Goal: Information Seeking & Learning: Learn about a topic

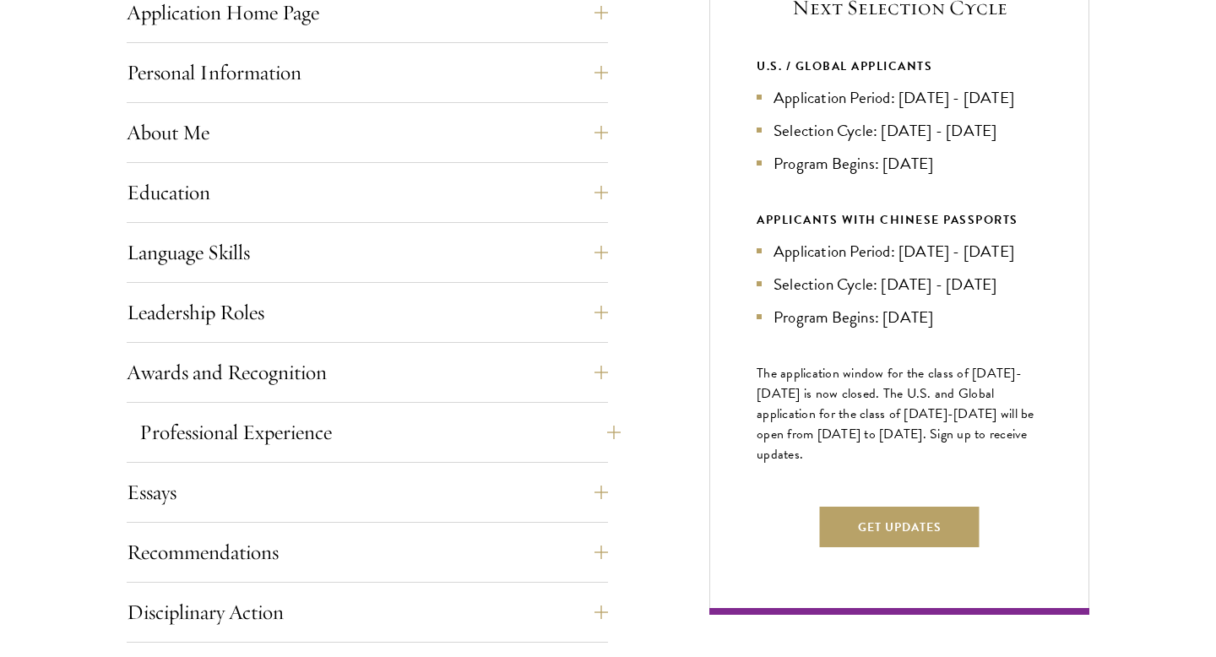
scroll to position [880, 0]
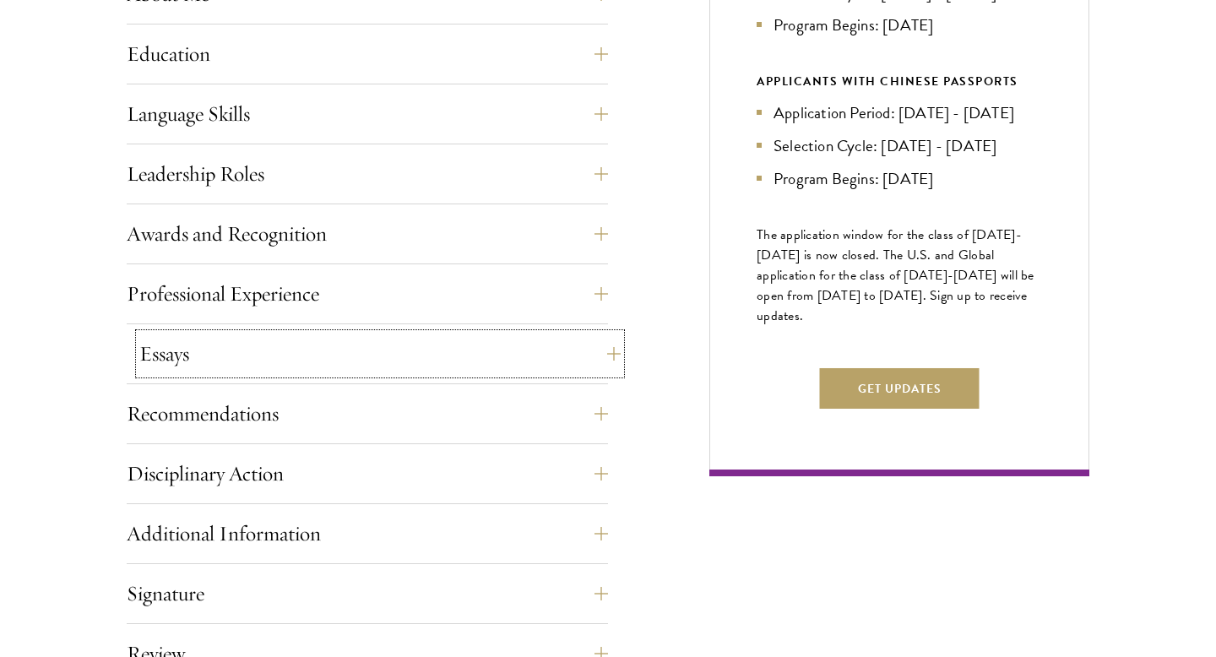
click at [270, 370] on button "Essays" at bounding box center [379, 354] width 481 height 41
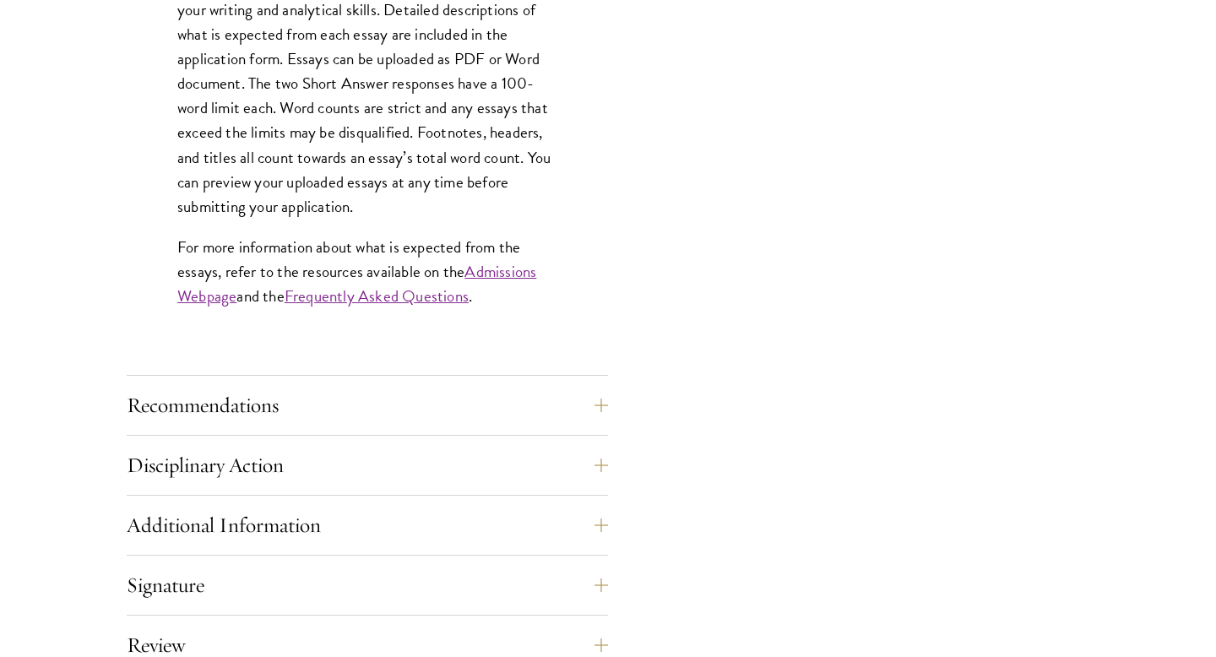
scroll to position [1464, 0]
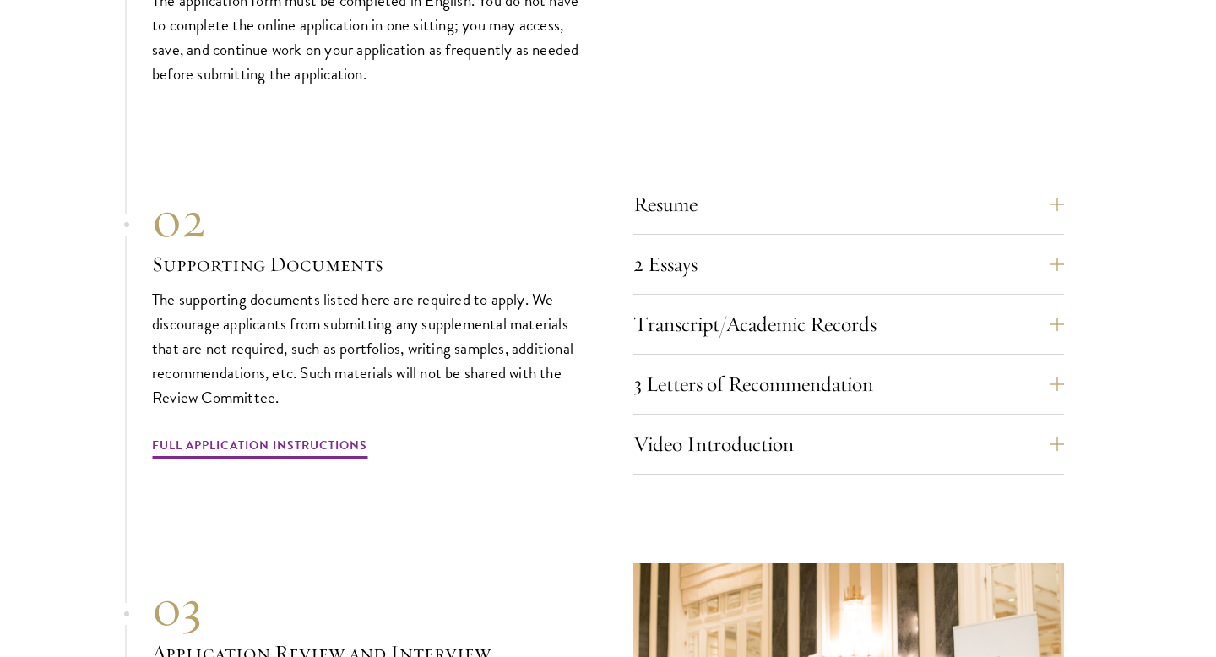
scroll to position [5264, 0]
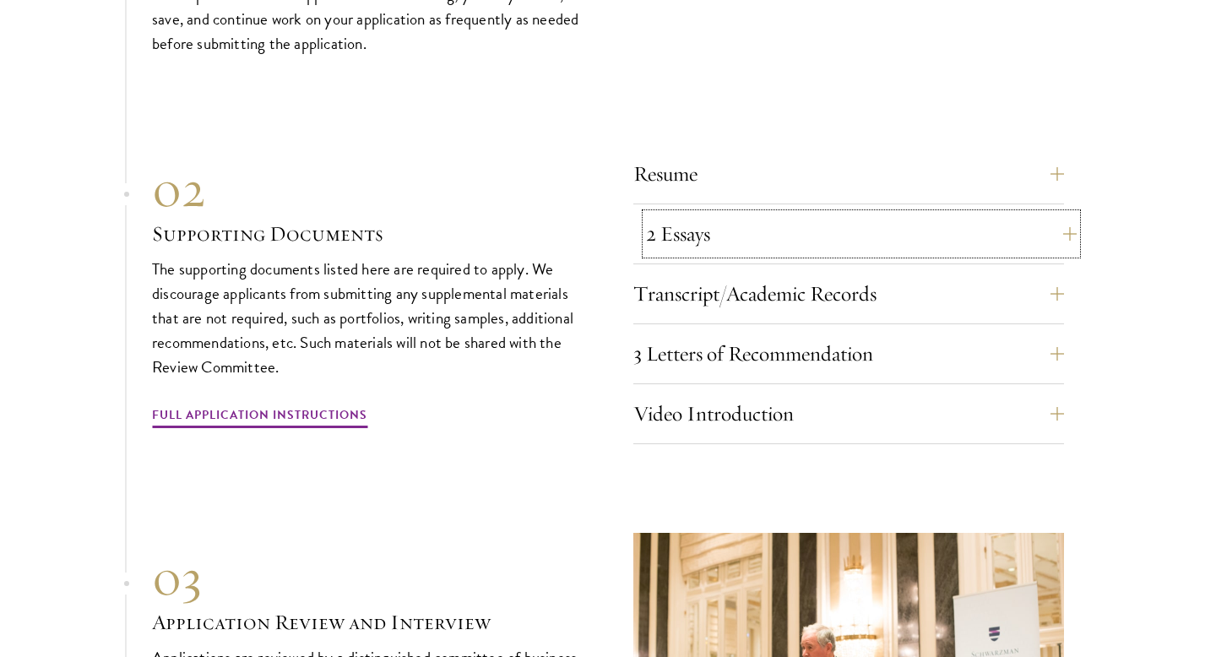
click at [682, 214] on button "2 Essays" at bounding box center [861, 234] width 431 height 41
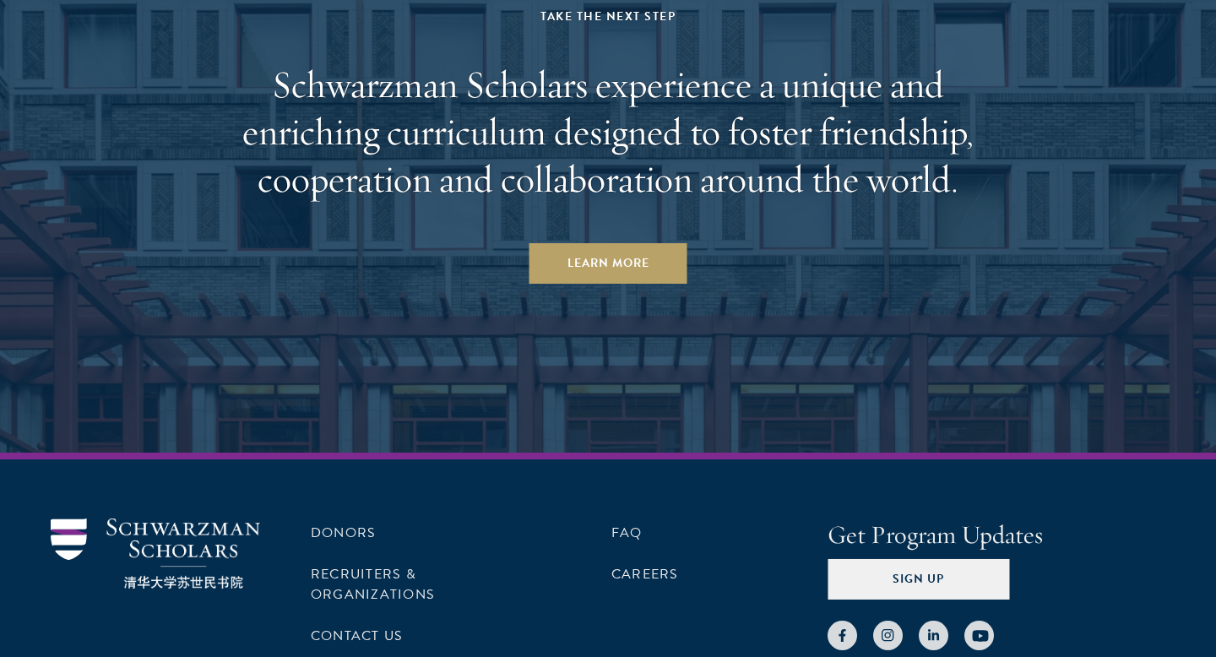
scroll to position [8524, 0]
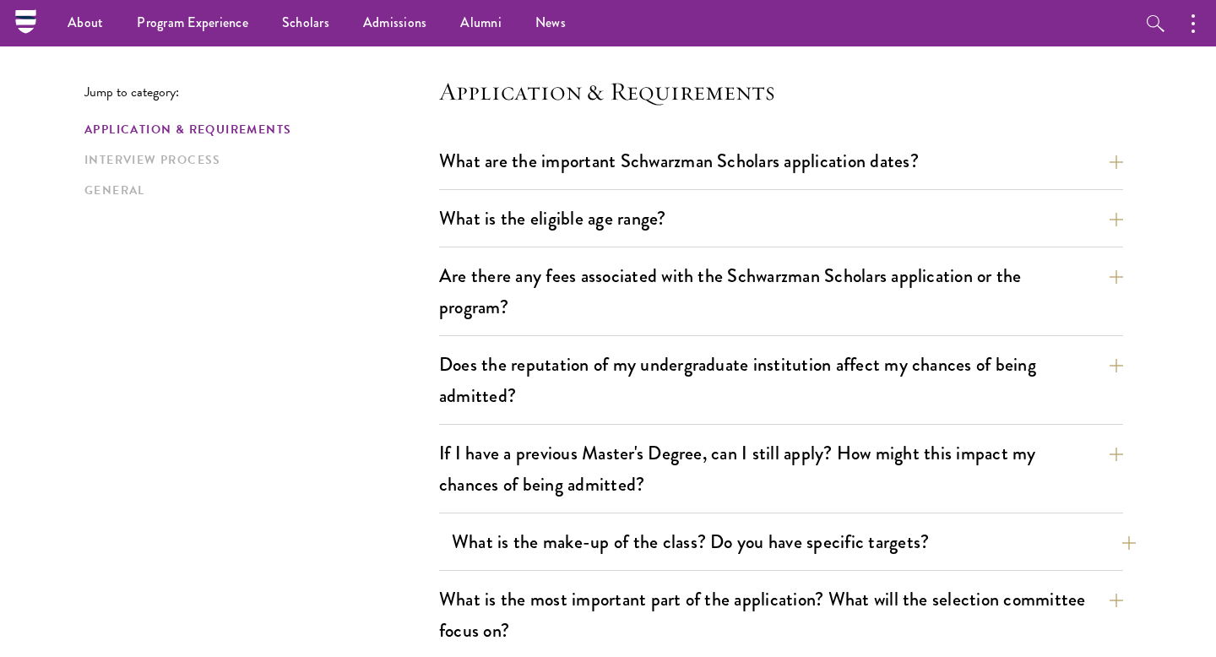
scroll to position [433, 0]
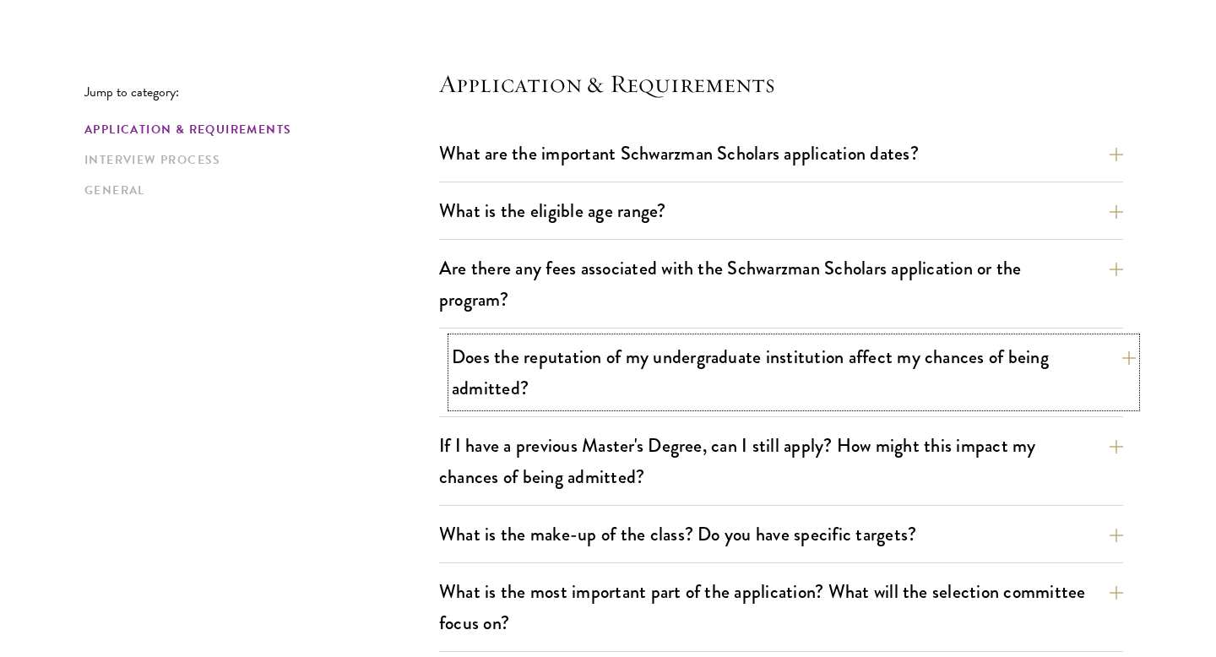
click at [563, 394] on button "Does the reputation of my undergraduate institution affect my chances of being …" at bounding box center [794, 372] width 684 height 69
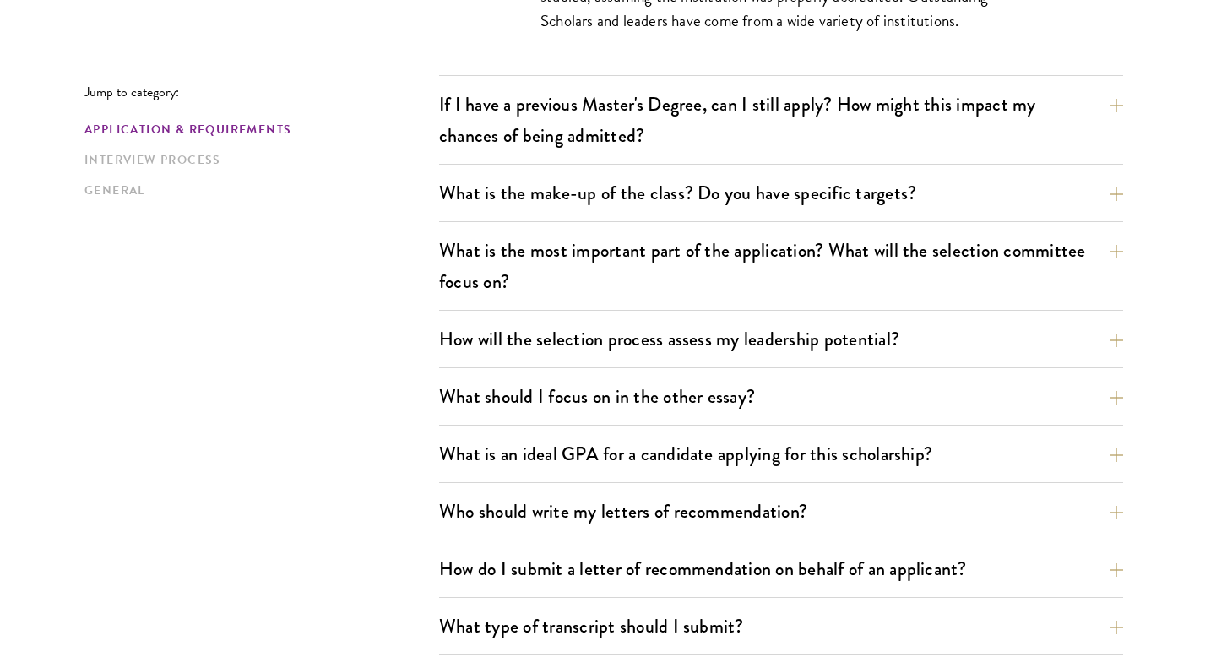
scroll to position [948, 0]
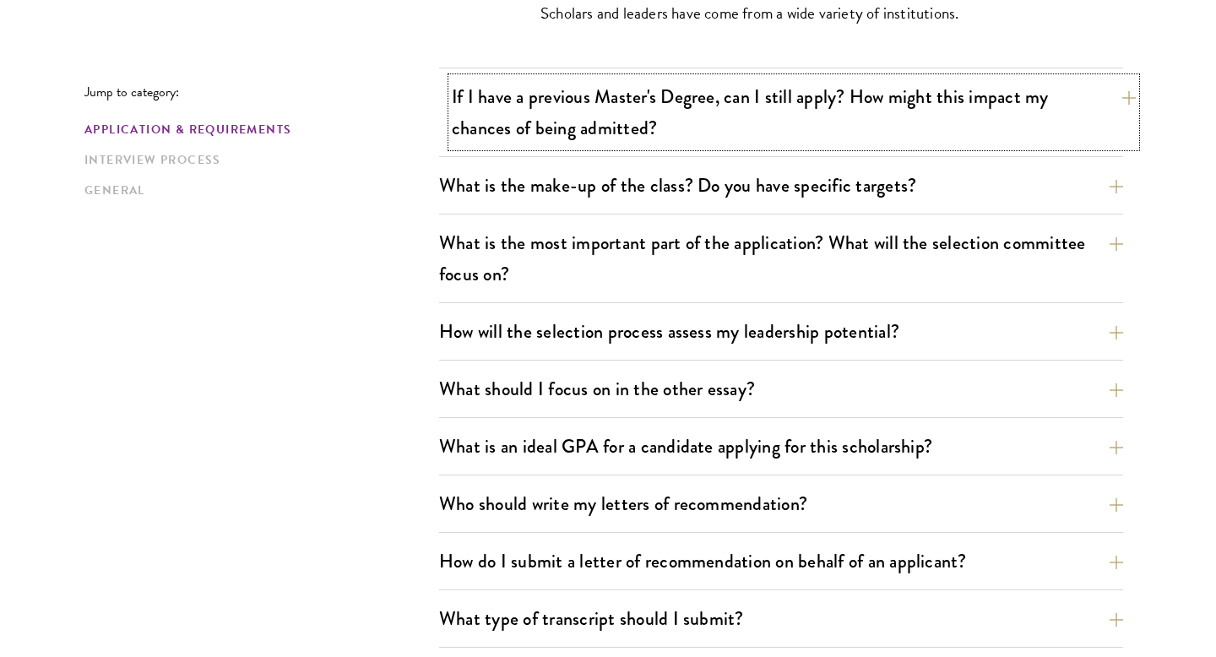
click at [631, 144] on button "If I have a previous Master's Degree, can I still apply? How might this impact …" at bounding box center [794, 112] width 684 height 69
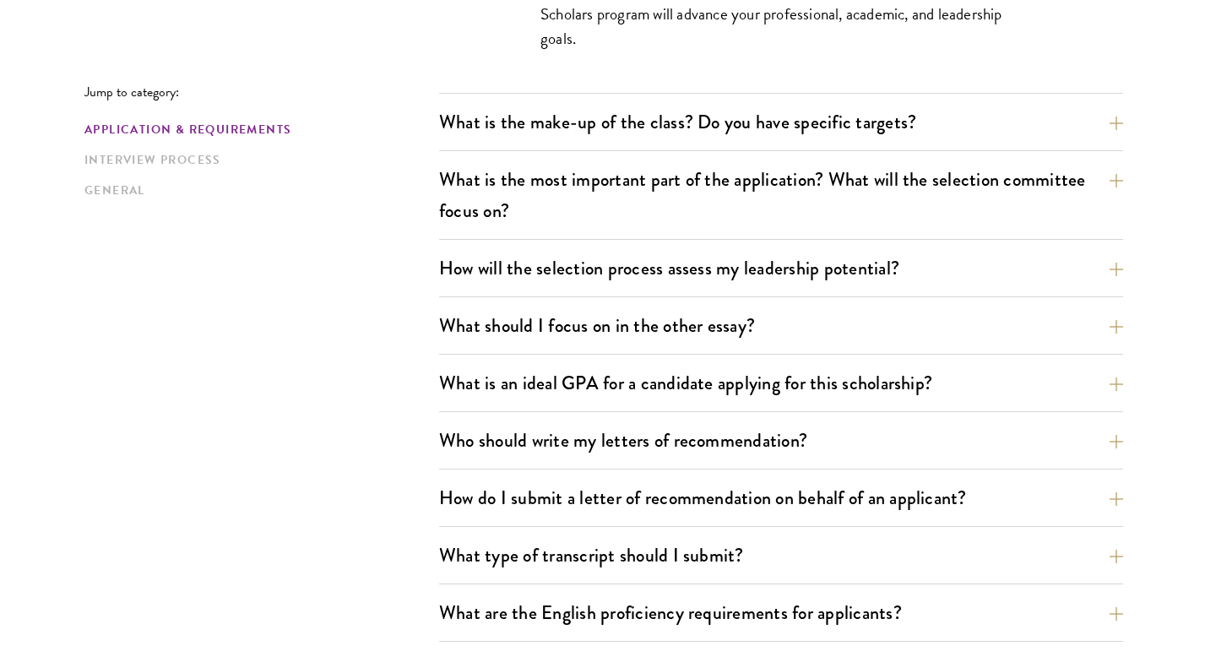
scroll to position [1062, 0]
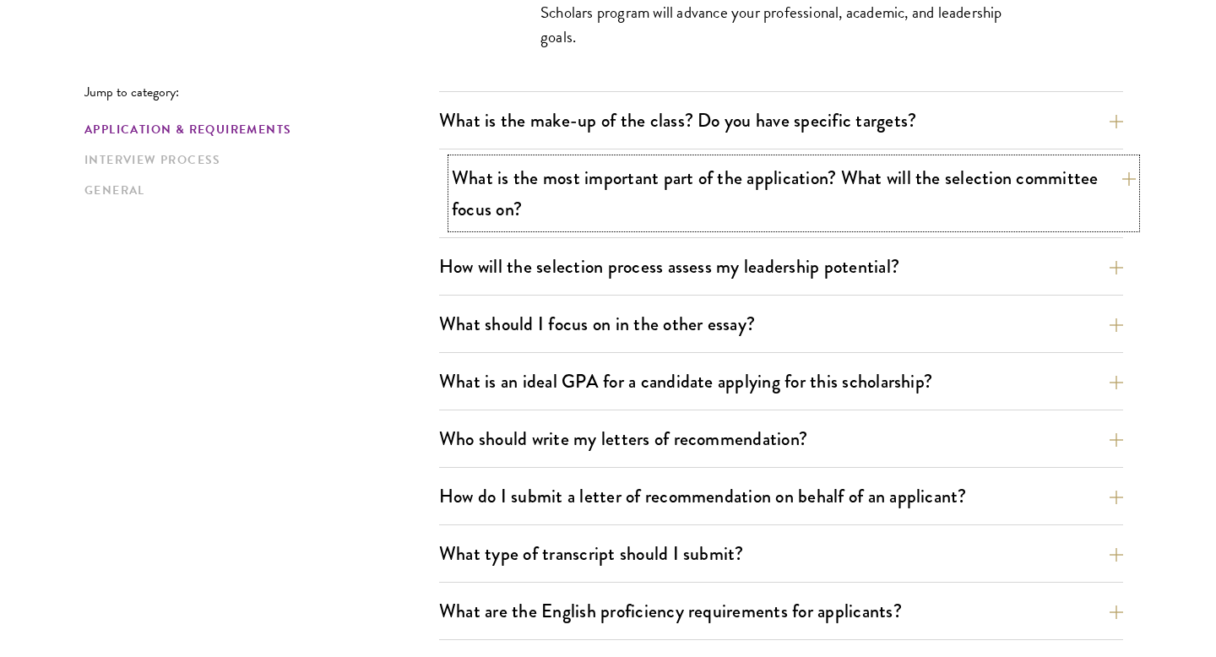
click at [671, 187] on button "What is the most important part of the application? What will the selection com…" at bounding box center [794, 193] width 684 height 69
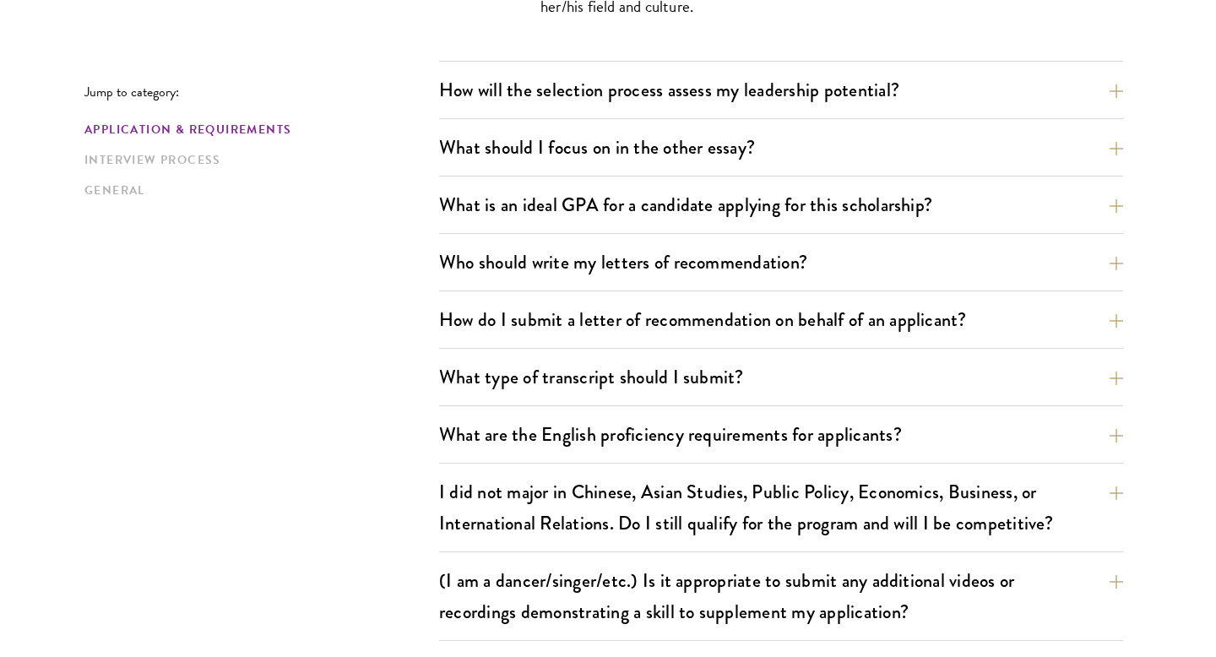
scroll to position [1277, 0]
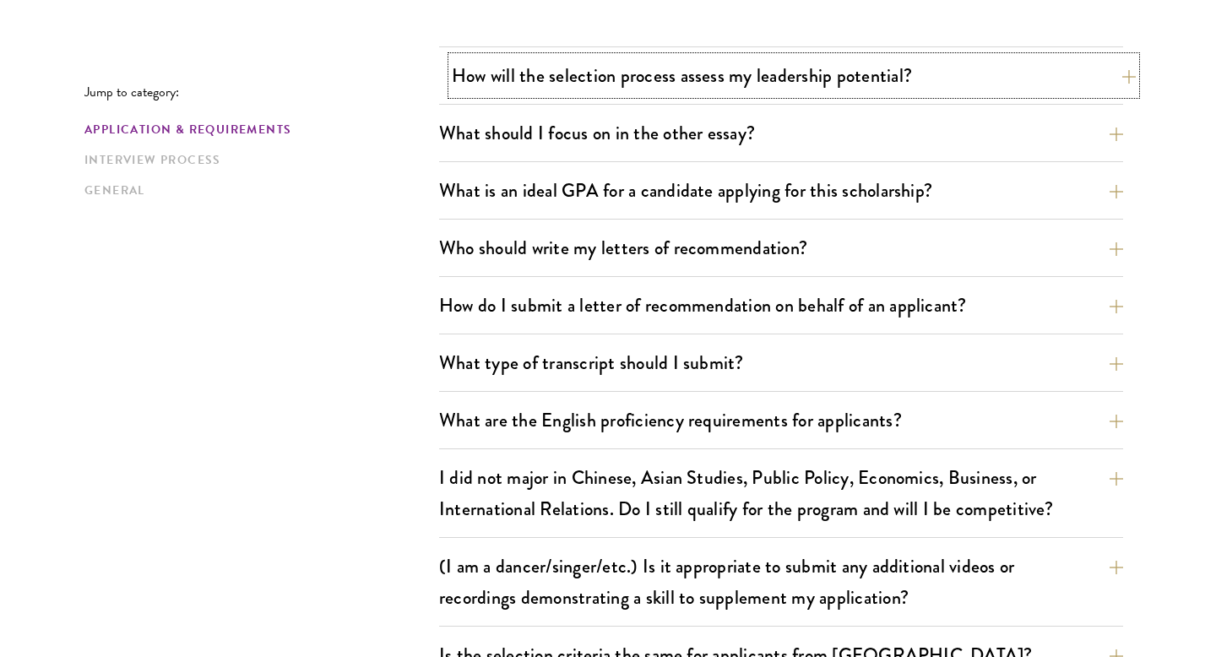
click at [650, 78] on button "How will the selection process assess my leadership potential?" at bounding box center [794, 76] width 684 height 38
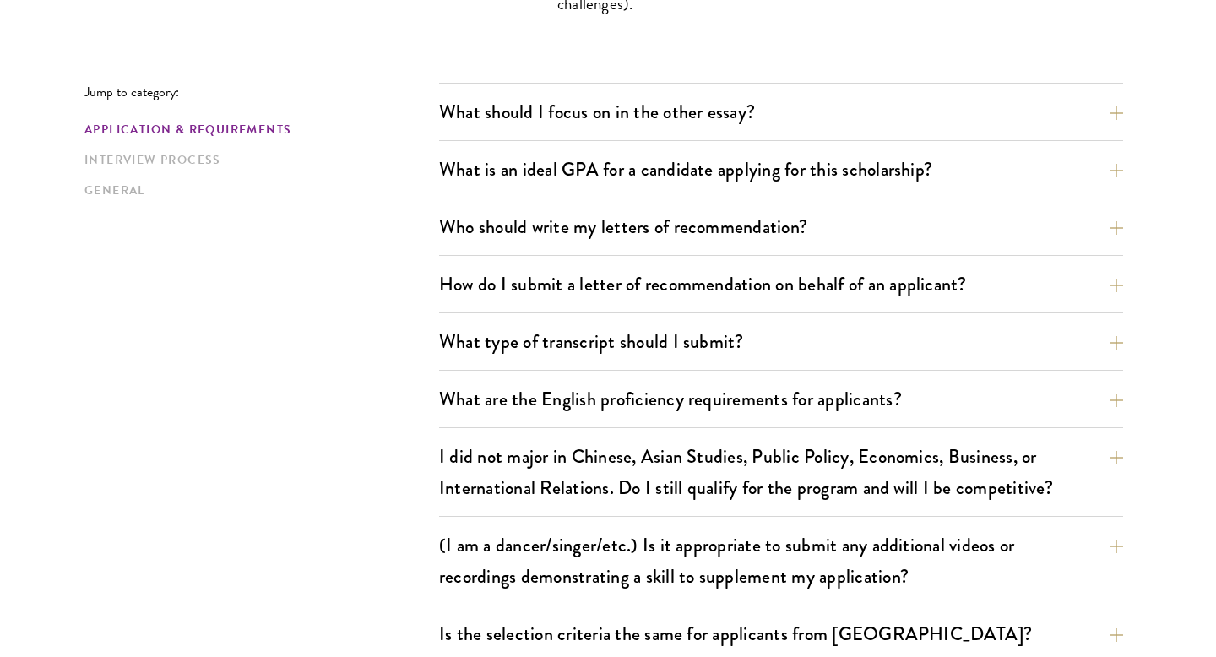
scroll to position [1976, 0]
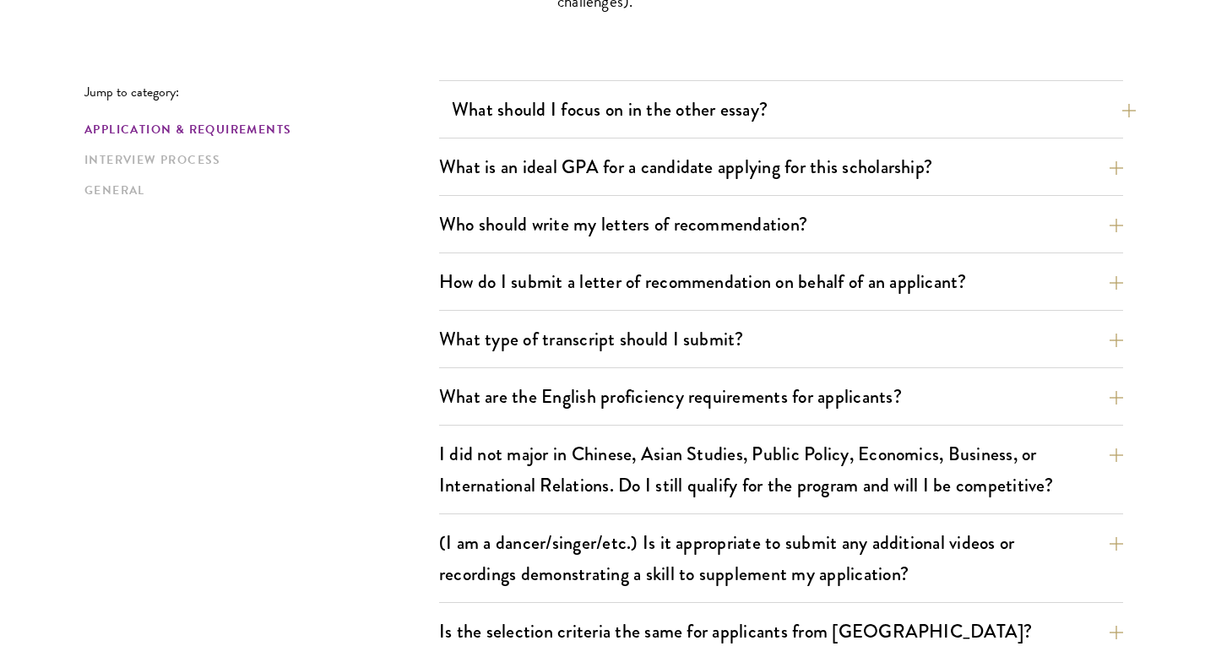
click at [666, 122] on button "What should I focus on in the other essay?" at bounding box center [794, 109] width 684 height 38
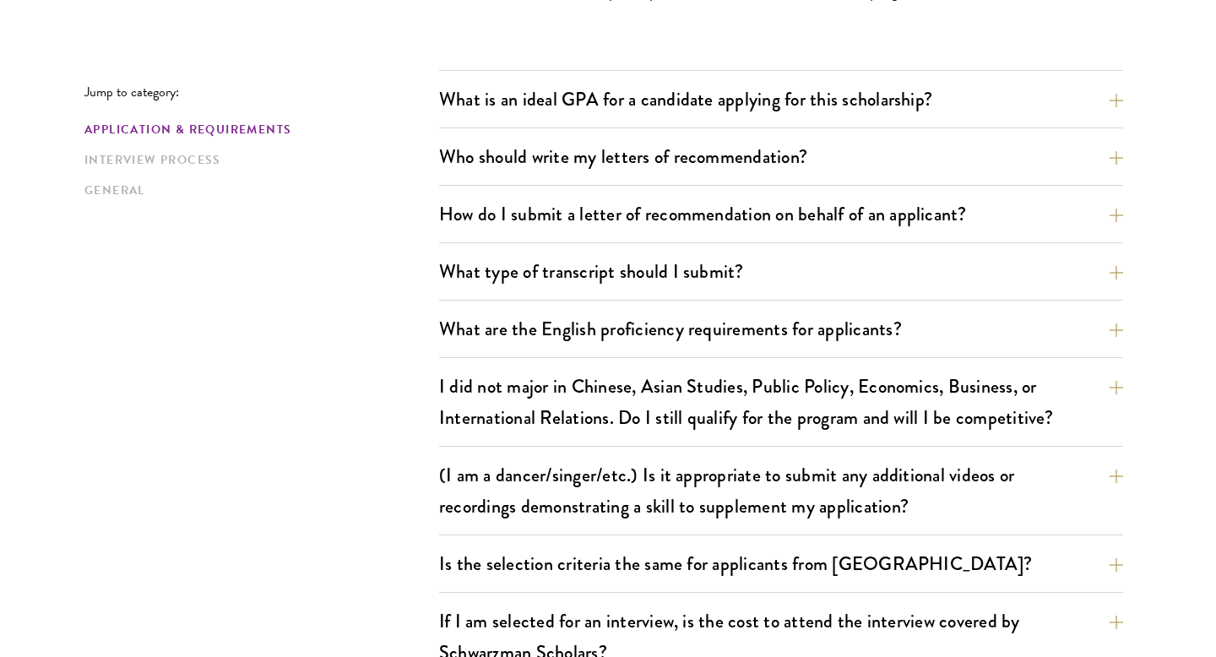
scroll to position [1395, 0]
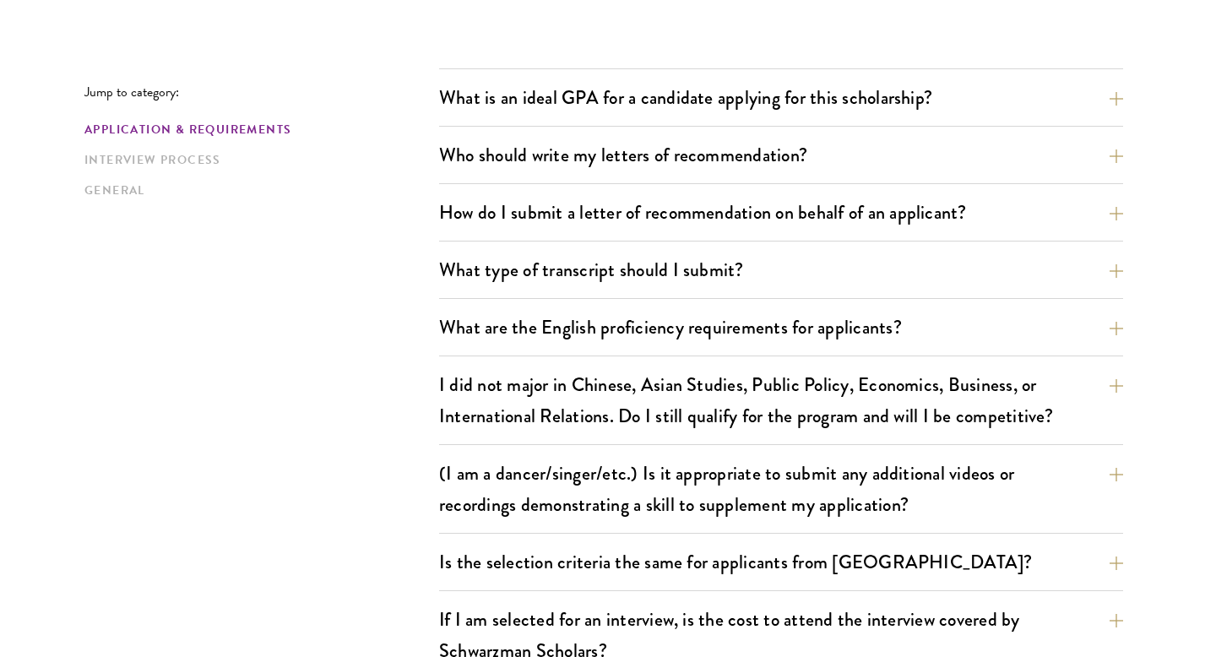
click at [572, 117] on div "What is an ideal GPA for a candidate applying for this scholarship? GPAs and gr…" at bounding box center [781, 103] width 684 height 48
click at [570, 105] on button "What is an ideal GPA for a candidate applying for this scholarship?" at bounding box center [794, 98] width 684 height 38
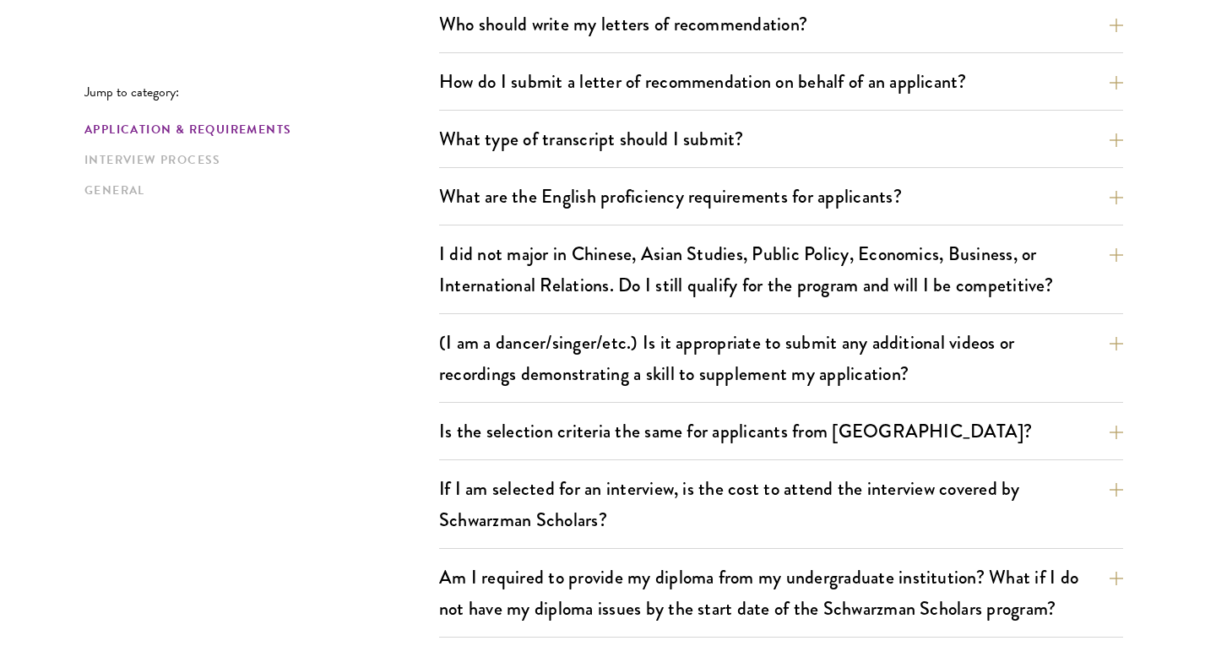
scroll to position [1558, 0]
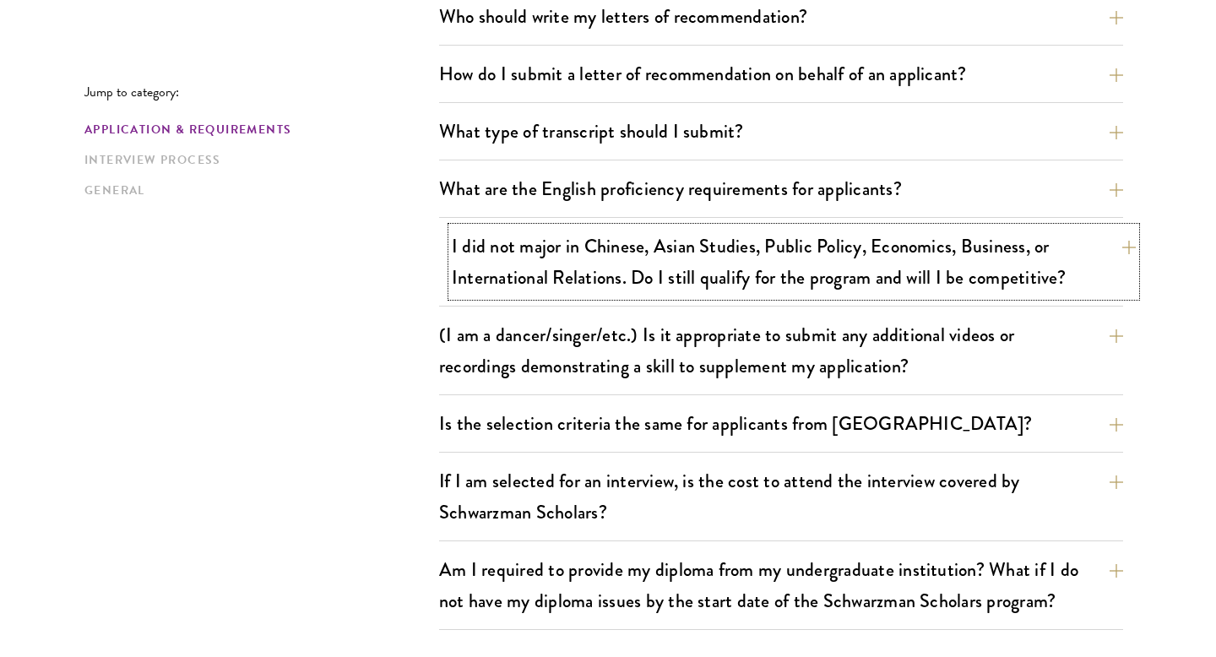
click at [516, 259] on button "I did not major in Chinese, Asian Studies, Public Policy, Economics, Business, …" at bounding box center [794, 261] width 684 height 69
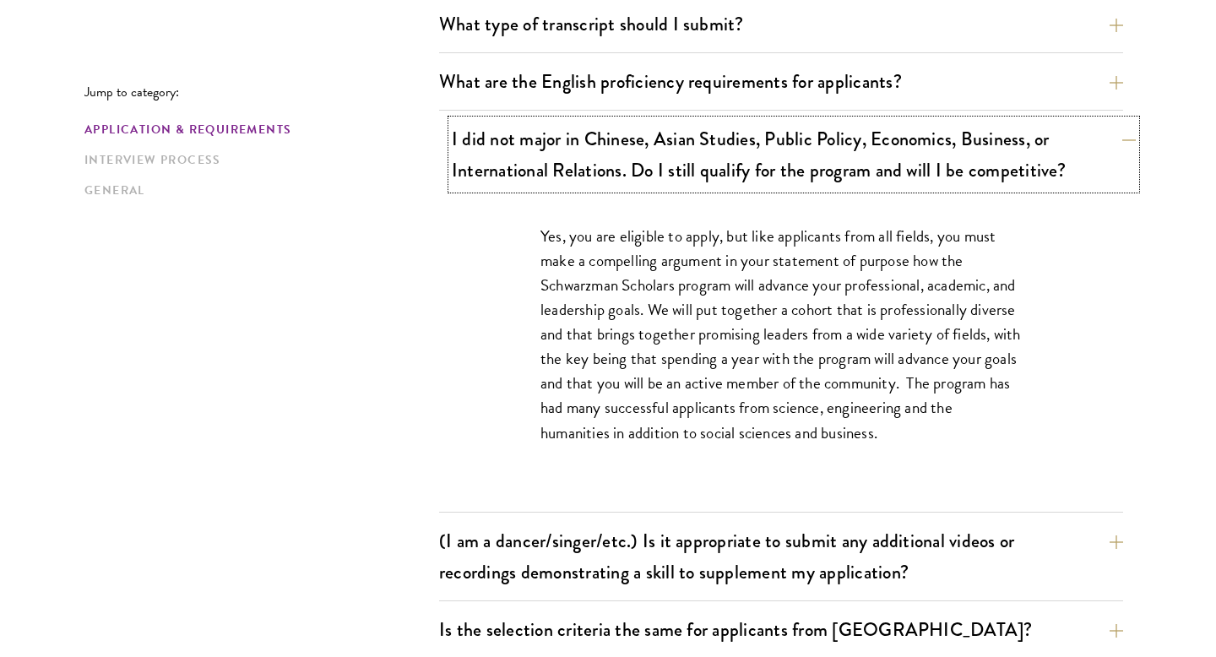
scroll to position [1431, 0]
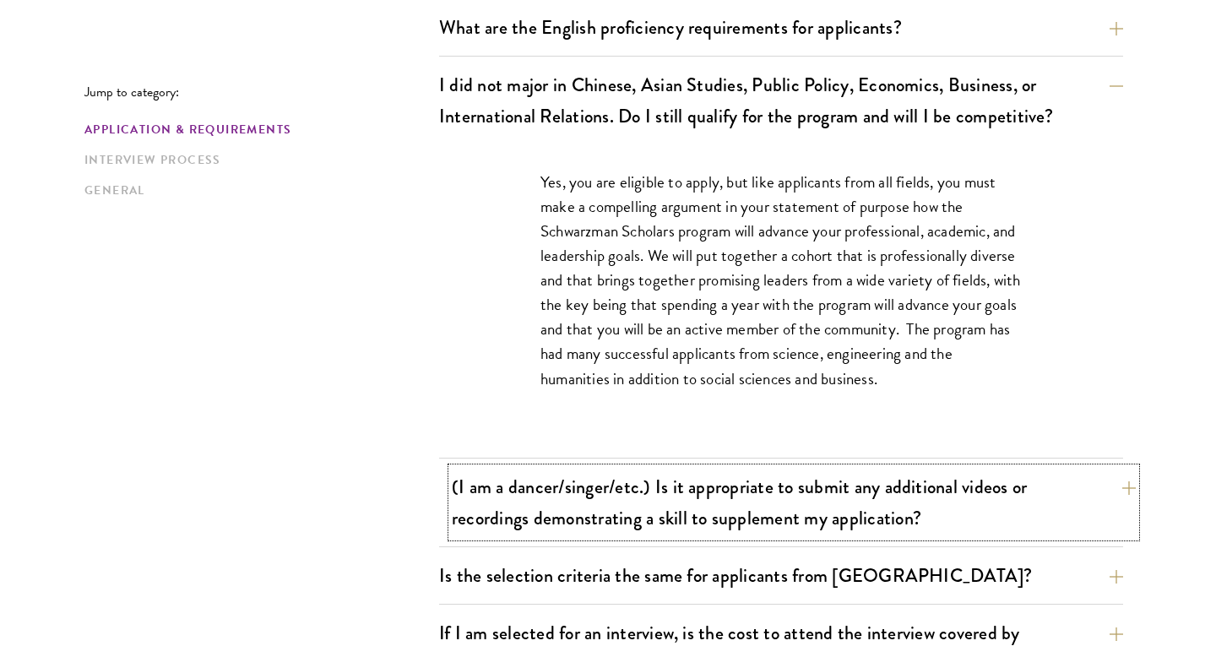
click at [720, 521] on button "(I am a dancer/singer/etc.) Is it appropriate to submit any additional videos o…" at bounding box center [794, 502] width 684 height 69
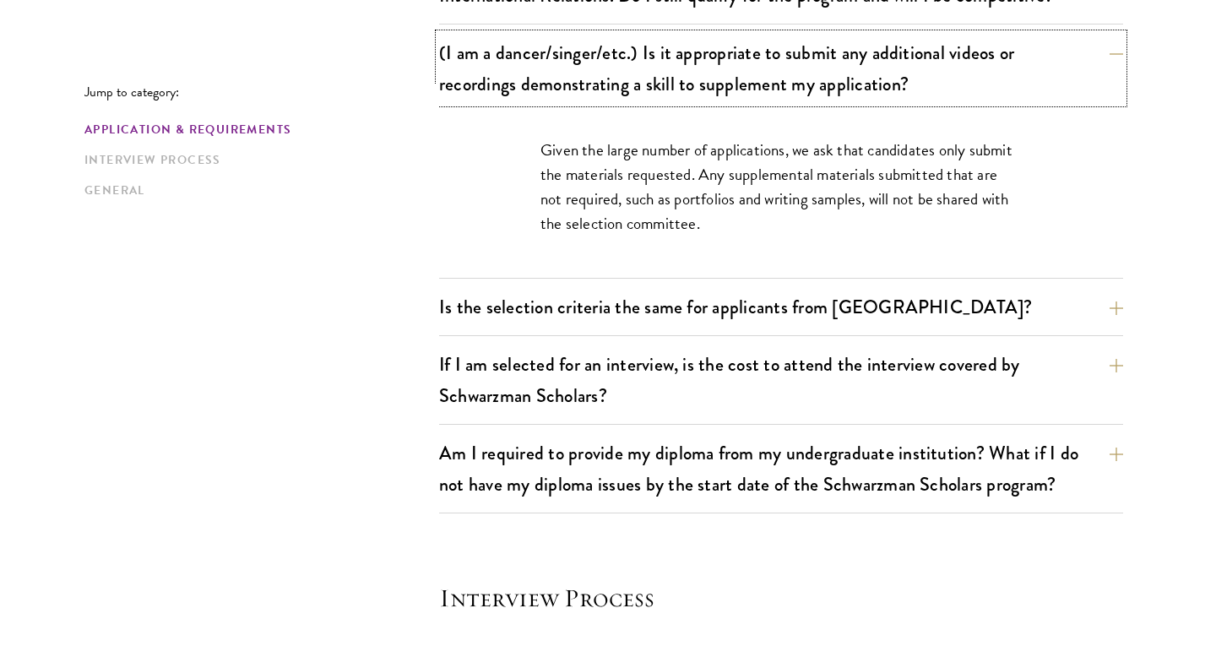
scroll to position [1640, 0]
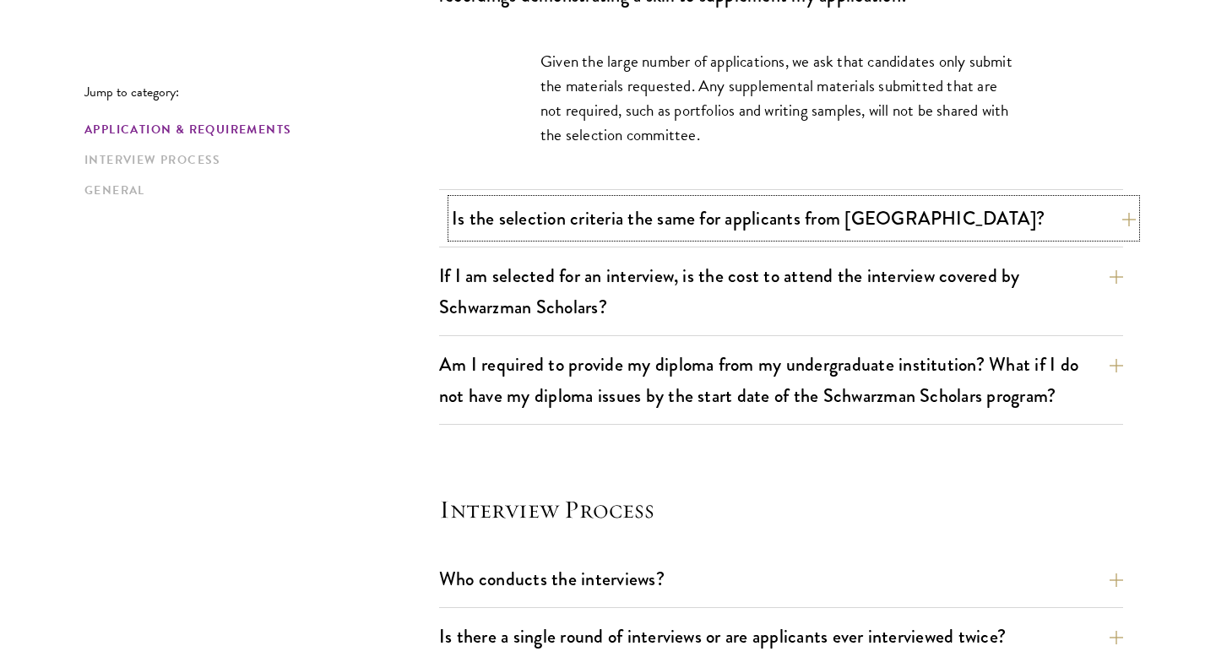
click at [600, 220] on button "Is the selection criteria the same for applicants from [GEOGRAPHIC_DATA]?" at bounding box center [794, 218] width 684 height 38
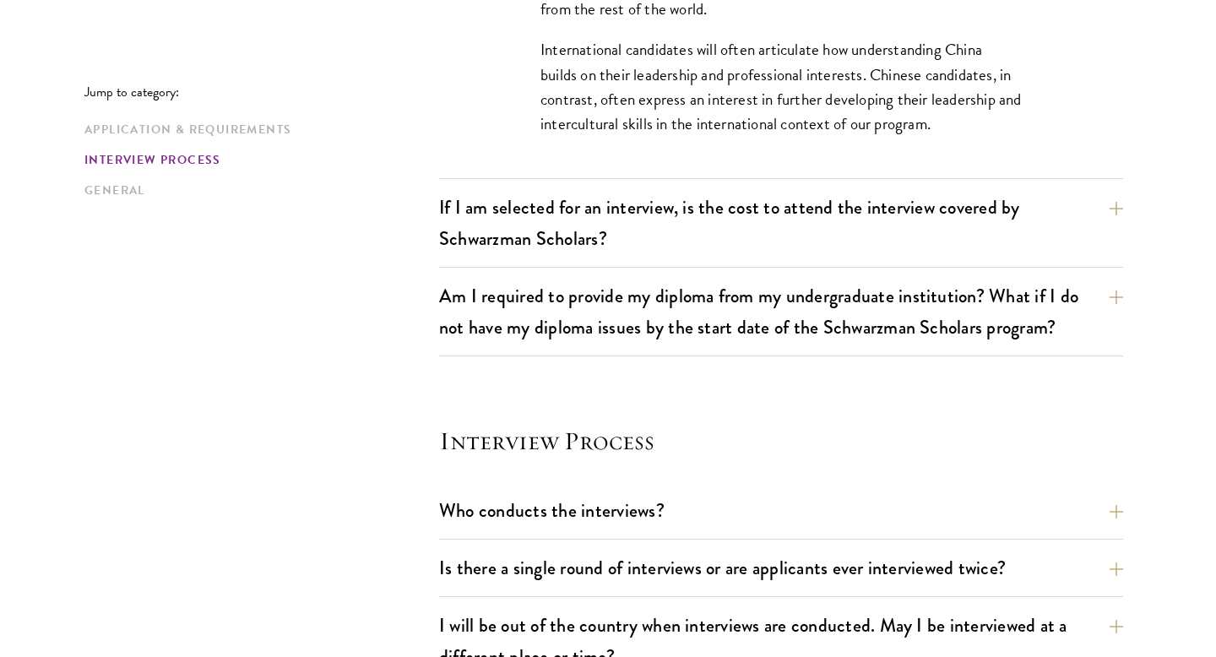
scroll to position [1933, 0]
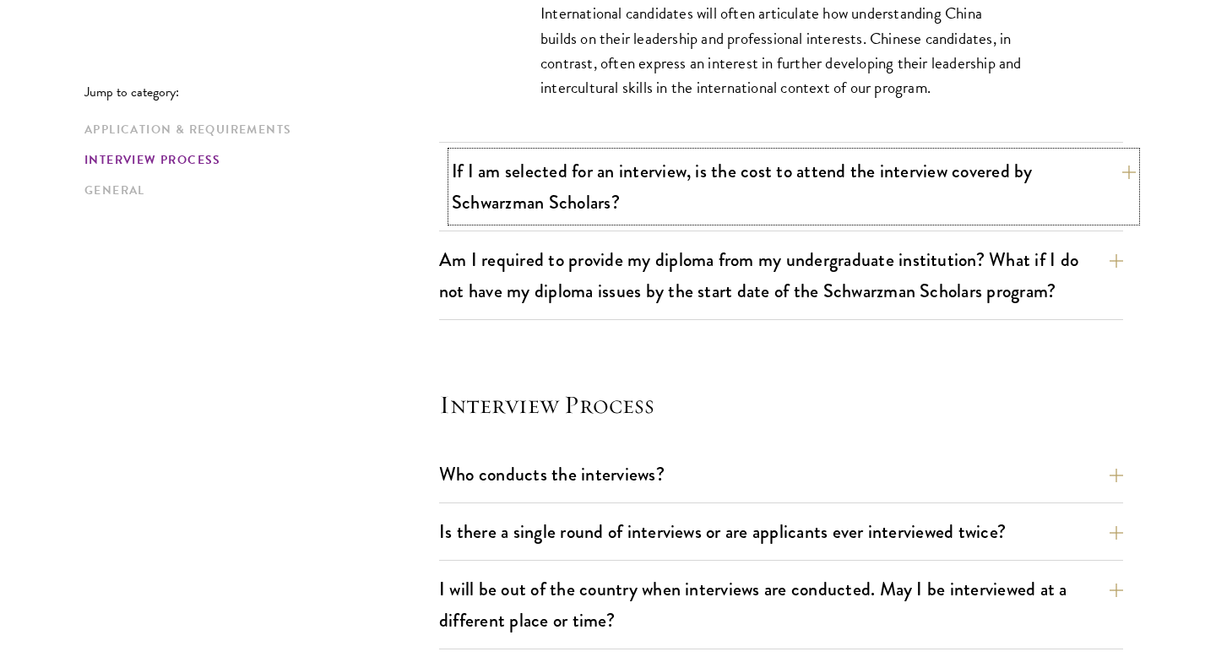
click at [534, 195] on button "If I am selected for an interview, is the cost to attend the interview covered …" at bounding box center [794, 186] width 684 height 69
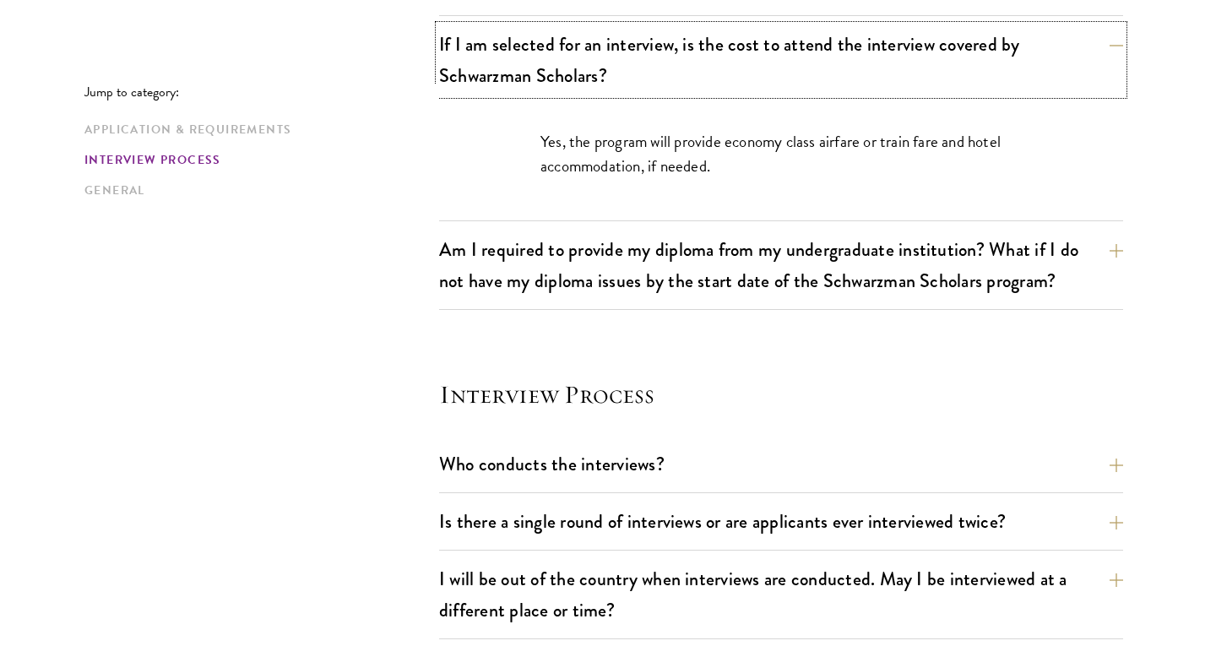
scroll to position [1708, 0]
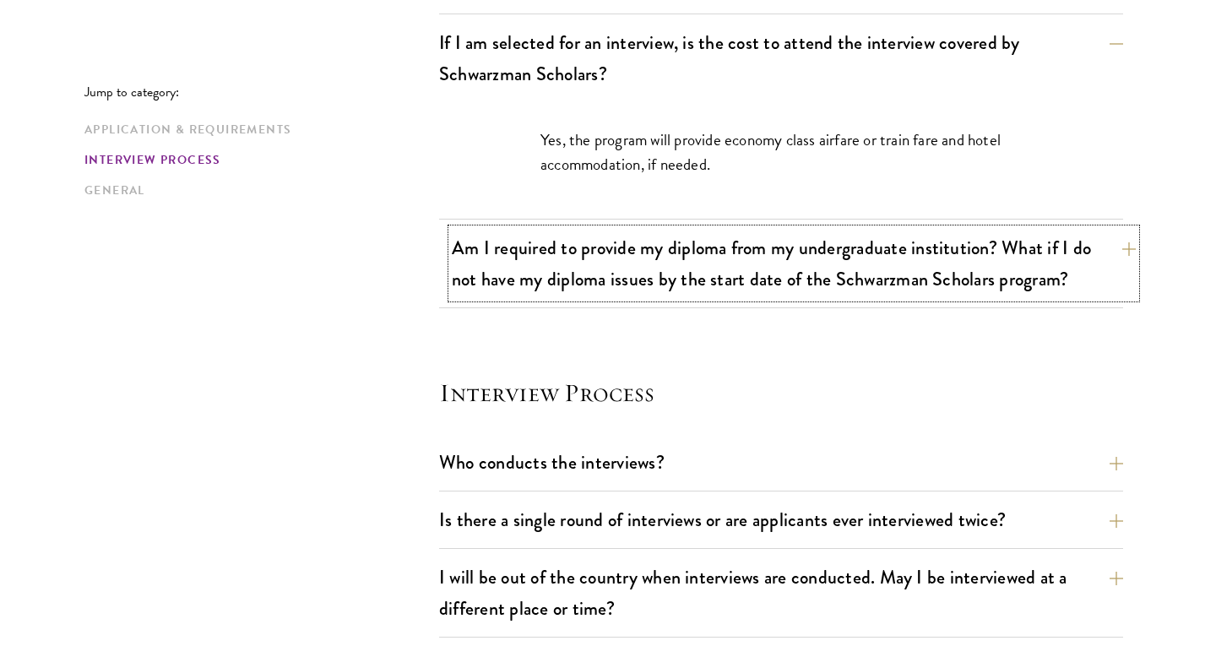
click at [638, 253] on button "Am I required to provide my diploma from my undergraduate institution? What if …" at bounding box center [794, 263] width 684 height 69
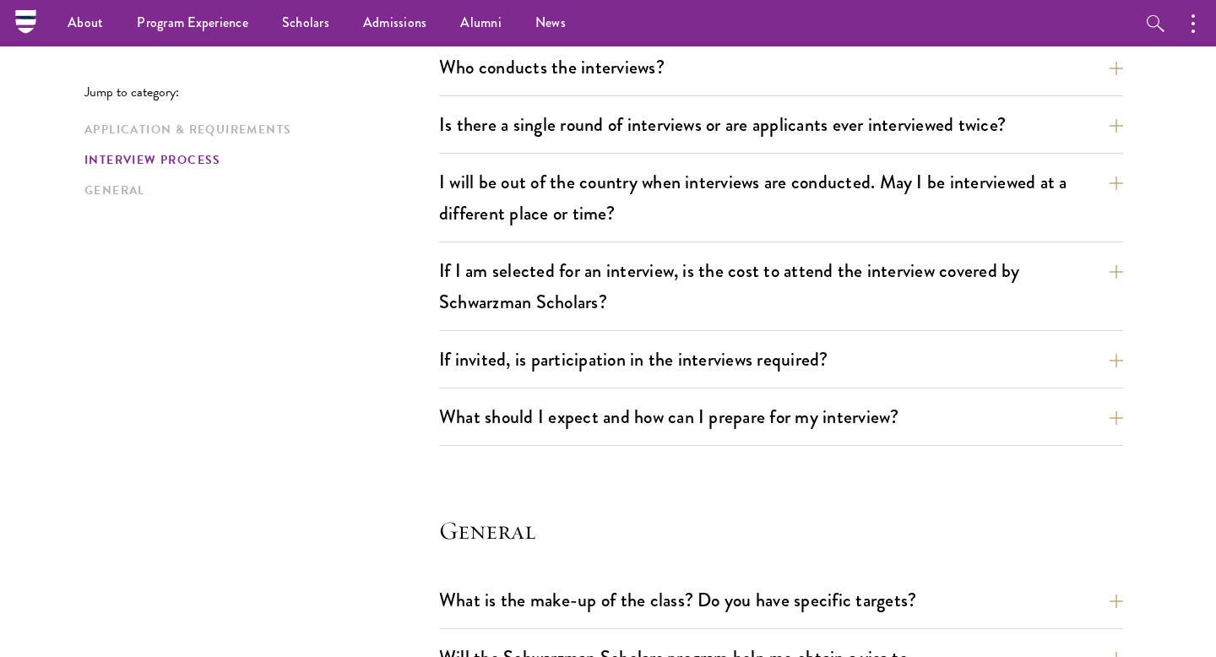
scroll to position [2096, 0]
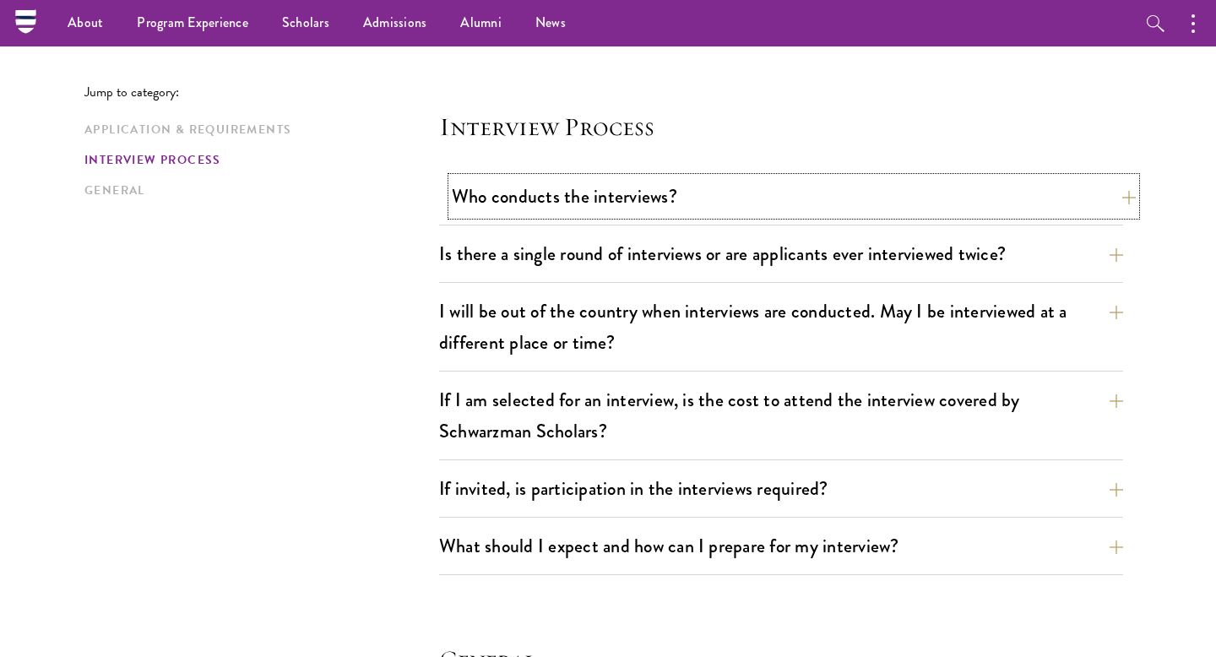
click at [546, 208] on button "Who conducts the interviews?" at bounding box center [794, 196] width 684 height 38
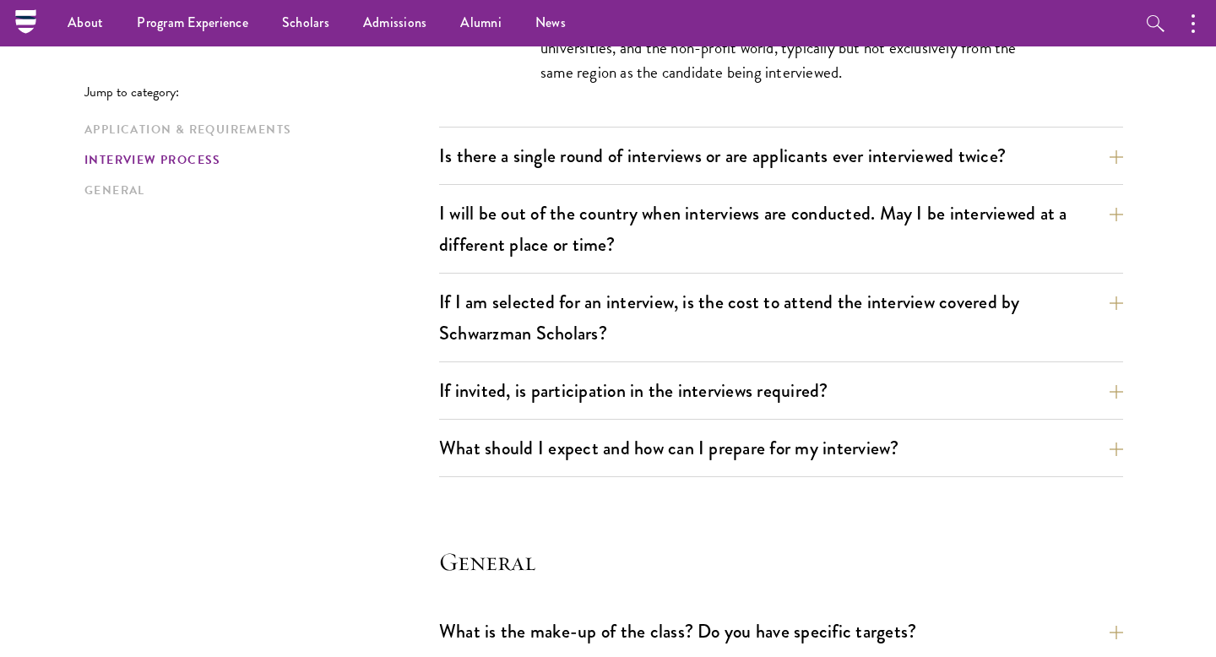
scroll to position [1962, 0]
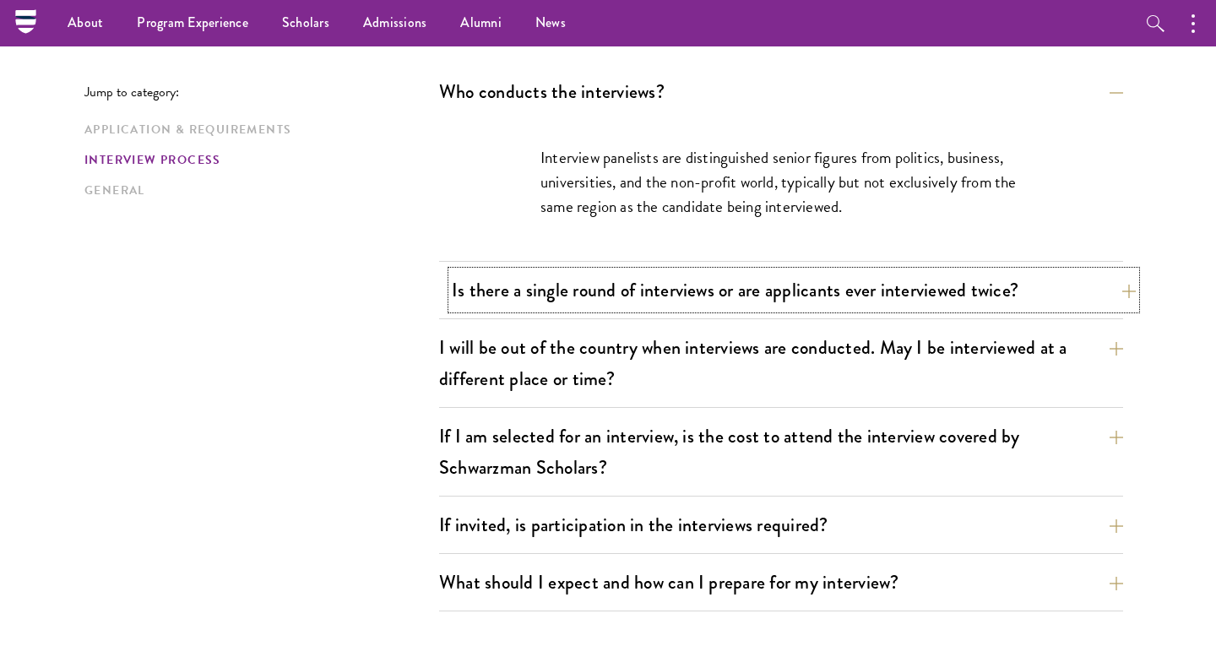
click at [543, 301] on button "Is there a single round of interviews or are applicants ever interviewed twice?" at bounding box center [794, 290] width 684 height 38
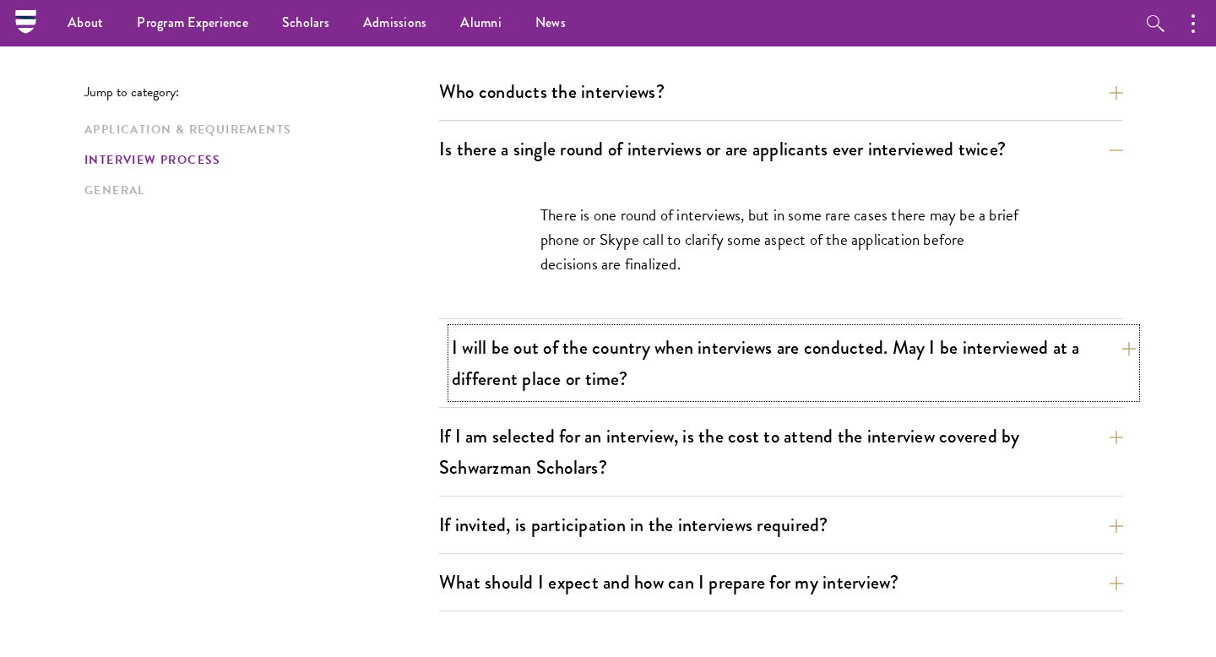
click at [554, 364] on button "I will be out of the country when interviews are conducted. May I be interviewe…" at bounding box center [794, 363] width 684 height 69
